Goal: Information Seeking & Learning: Learn about a topic

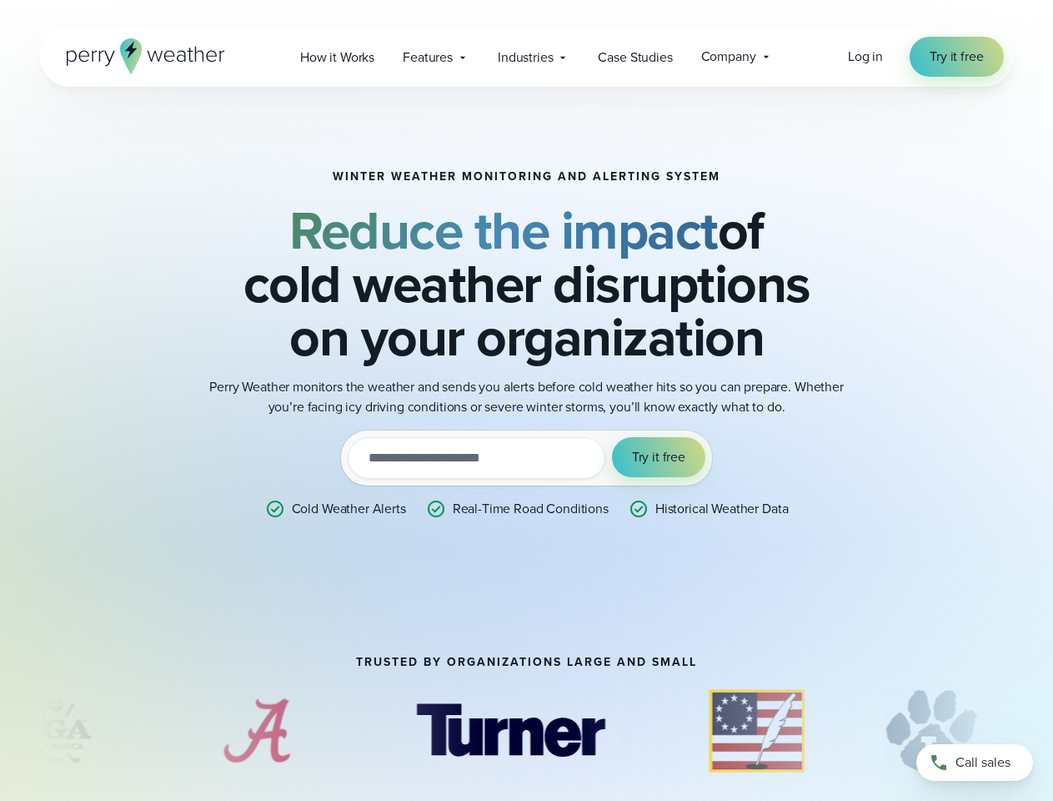
click at [526, 400] on p "Perry Weather monitors the weather and sends you alerts before cold weather hit…" at bounding box center [527, 397] width 667 height 40
click at [526, 57] on span "Industries" at bounding box center [525, 58] width 55 height 20
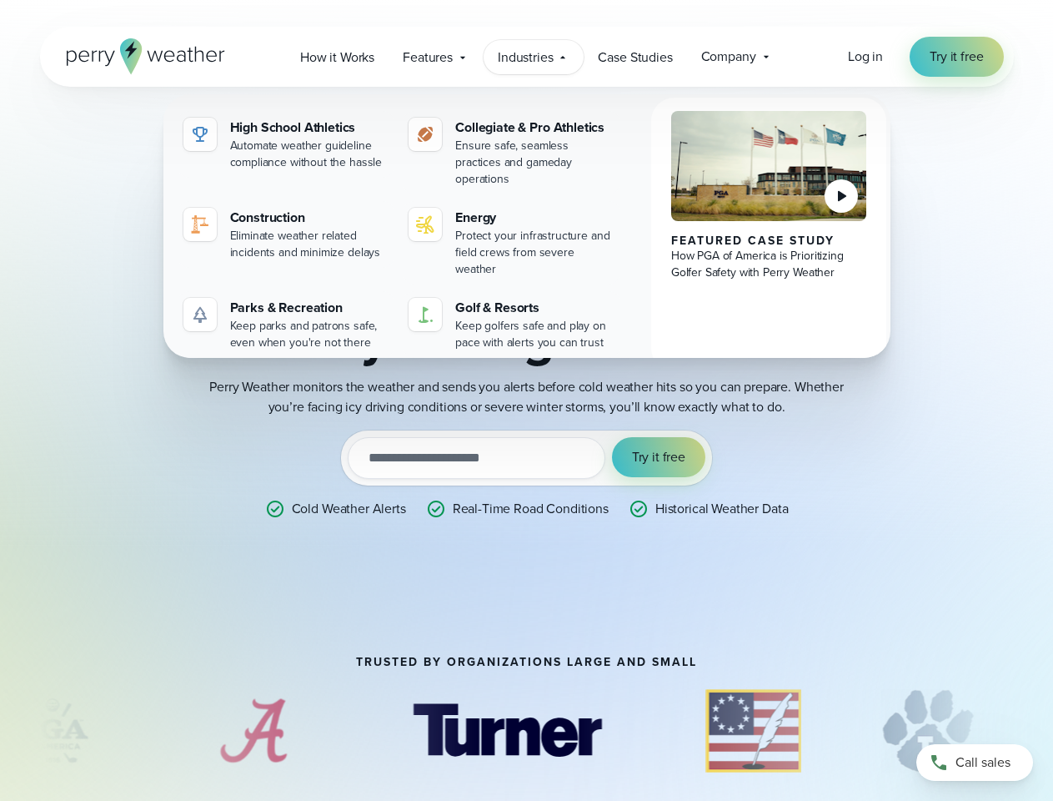
click at [526, 458] on input "email" at bounding box center [477, 458] width 258 height 42
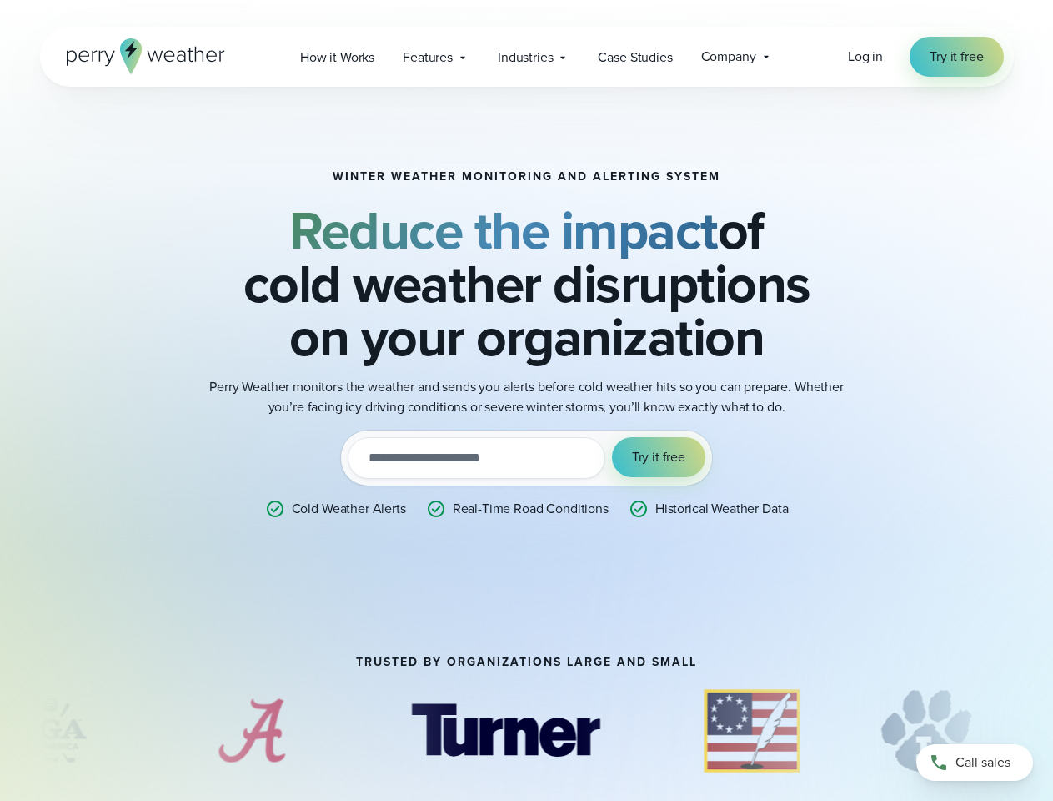
click at [659, 457] on span "Try it free" at bounding box center [658, 457] width 53 height 20
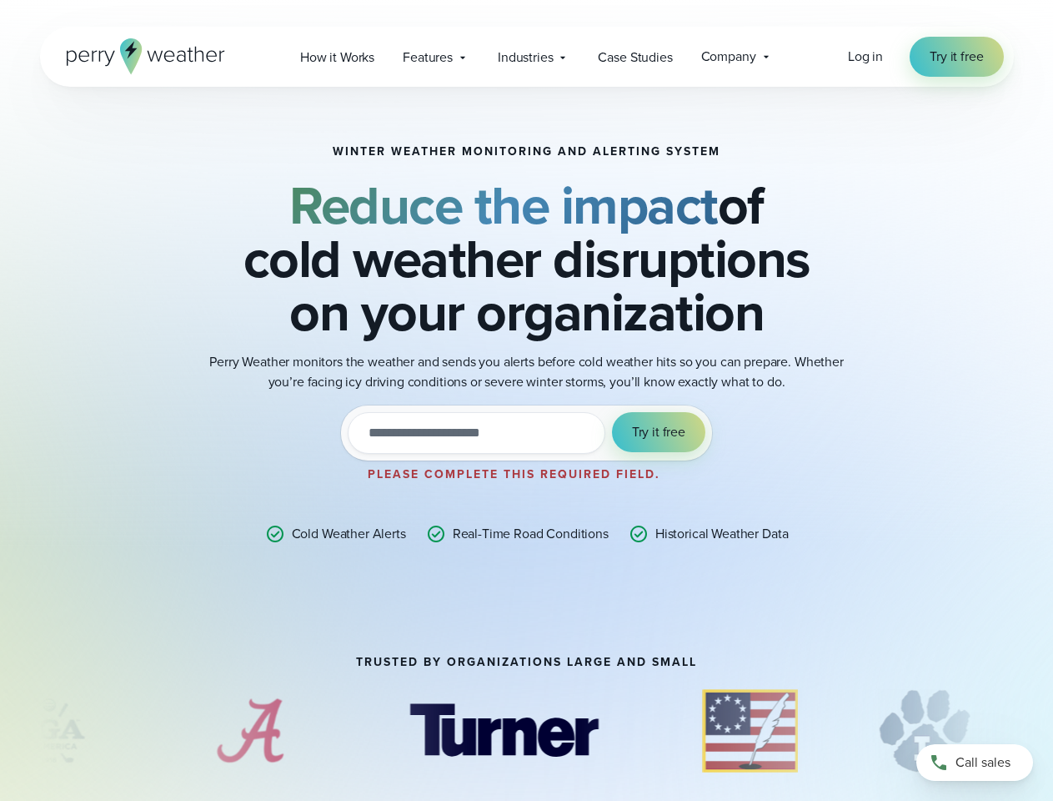
click at [527, 731] on img "3 of 9" at bounding box center [503, 730] width 237 height 83
click at [0, 731] on div at bounding box center [526, 735] width 1053 height 92
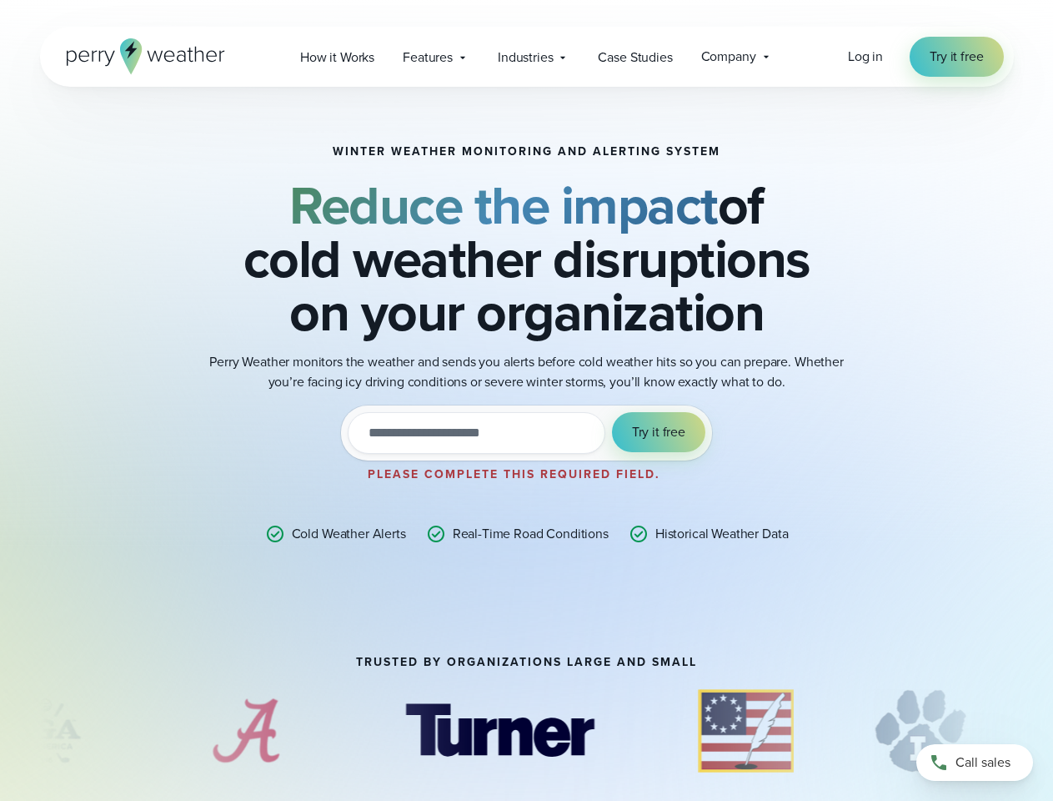
click at [0, 731] on div at bounding box center [526, 735] width 1053 height 92
